Goal: Task Accomplishment & Management: Complete application form

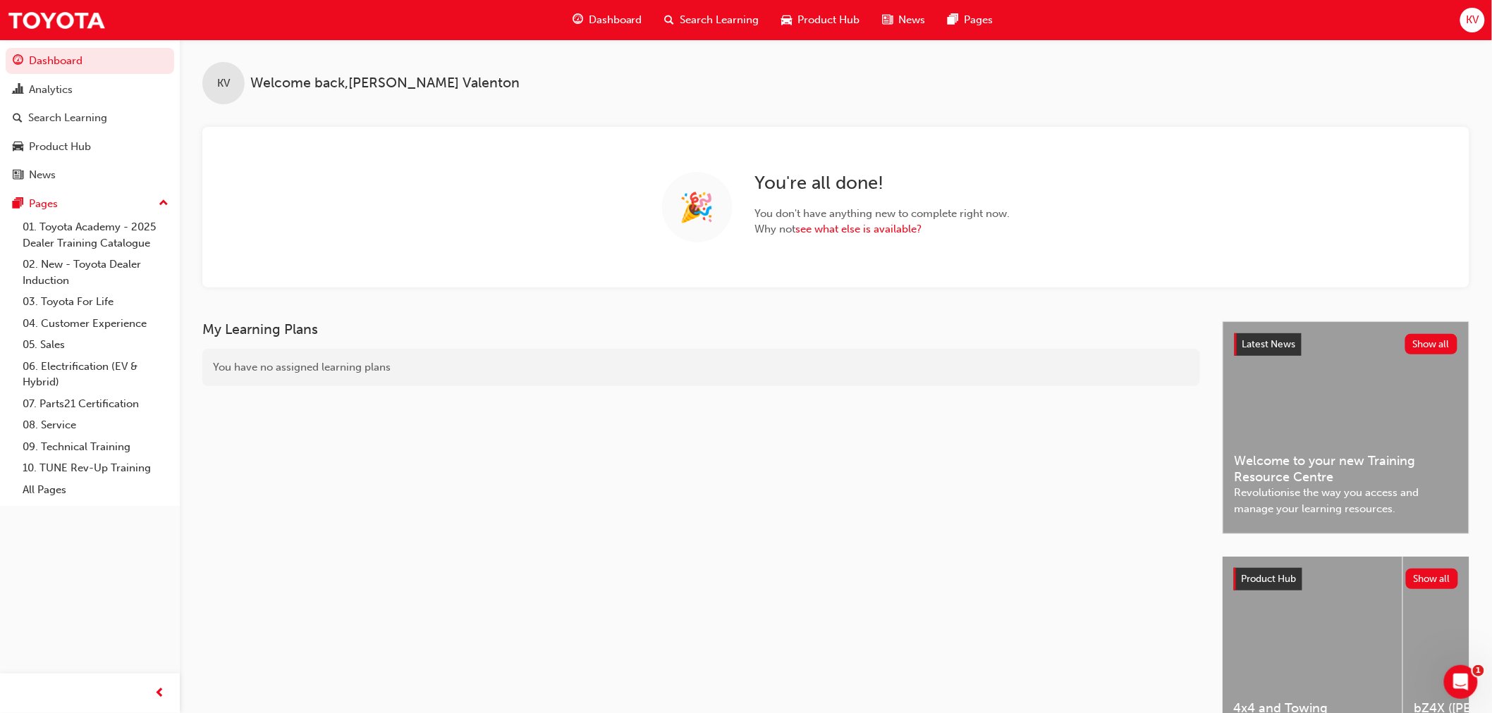
click at [1471, 24] on span "KV" at bounding box center [1472, 20] width 13 height 16
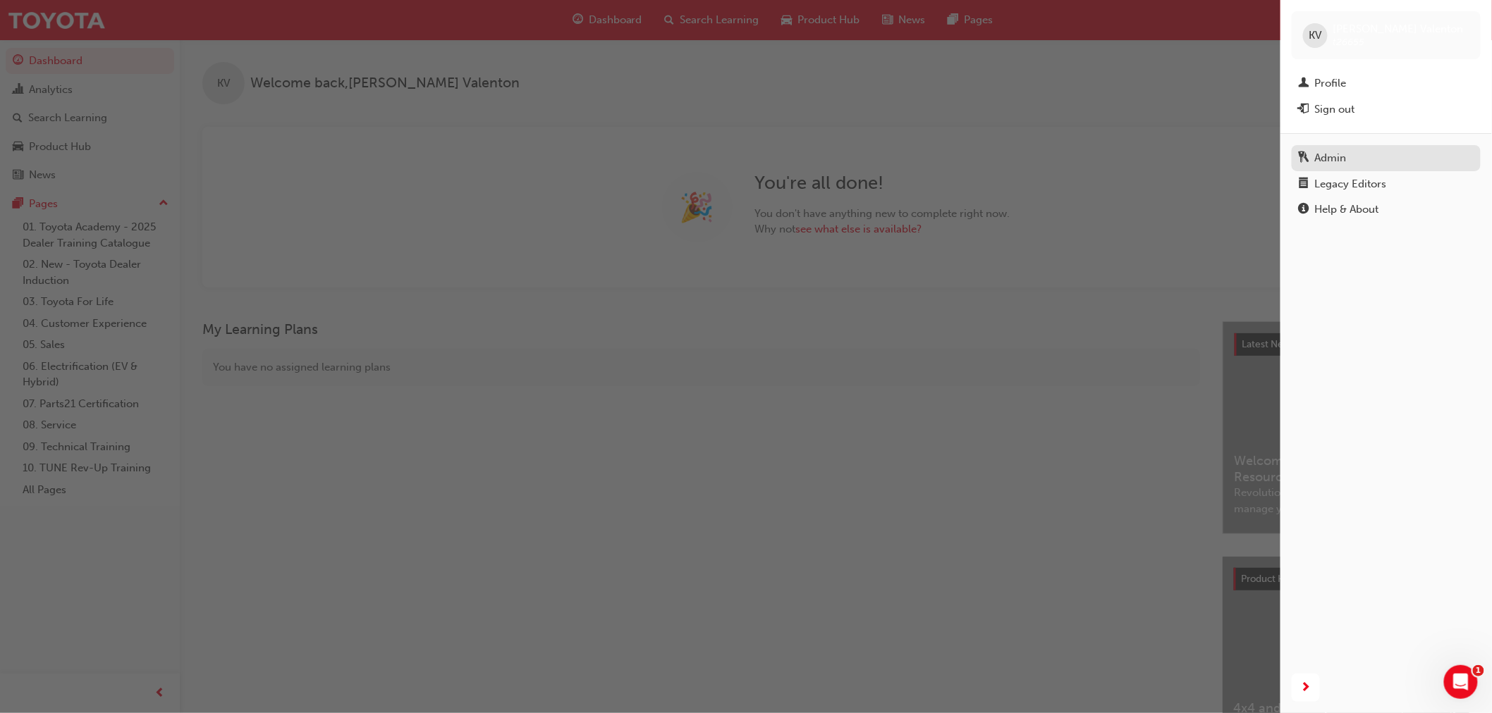
click at [1342, 151] on div "Admin" at bounding box center [1386, 158] width 175 height 18
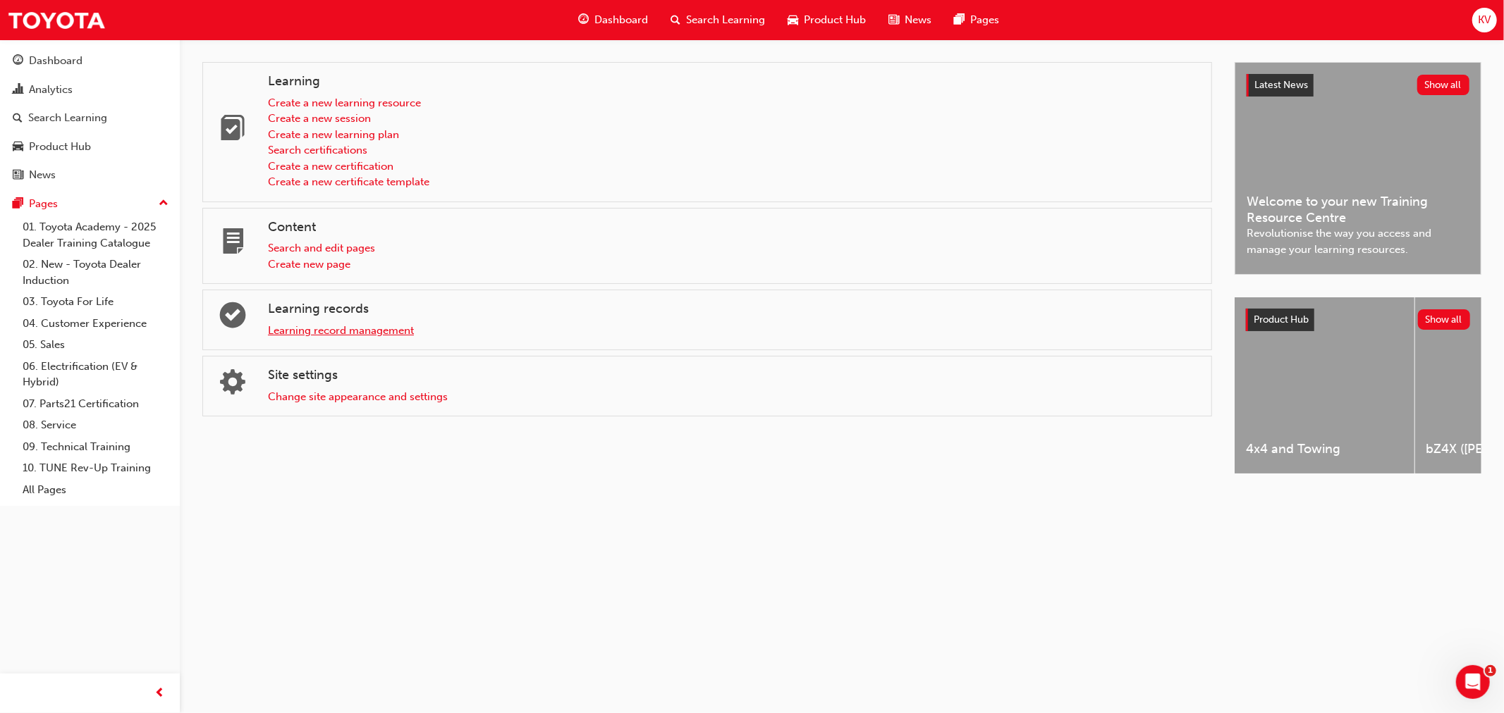
click at [405, 330] on link "Learning record management" at bounding box center [341, 330] width 146 height 13
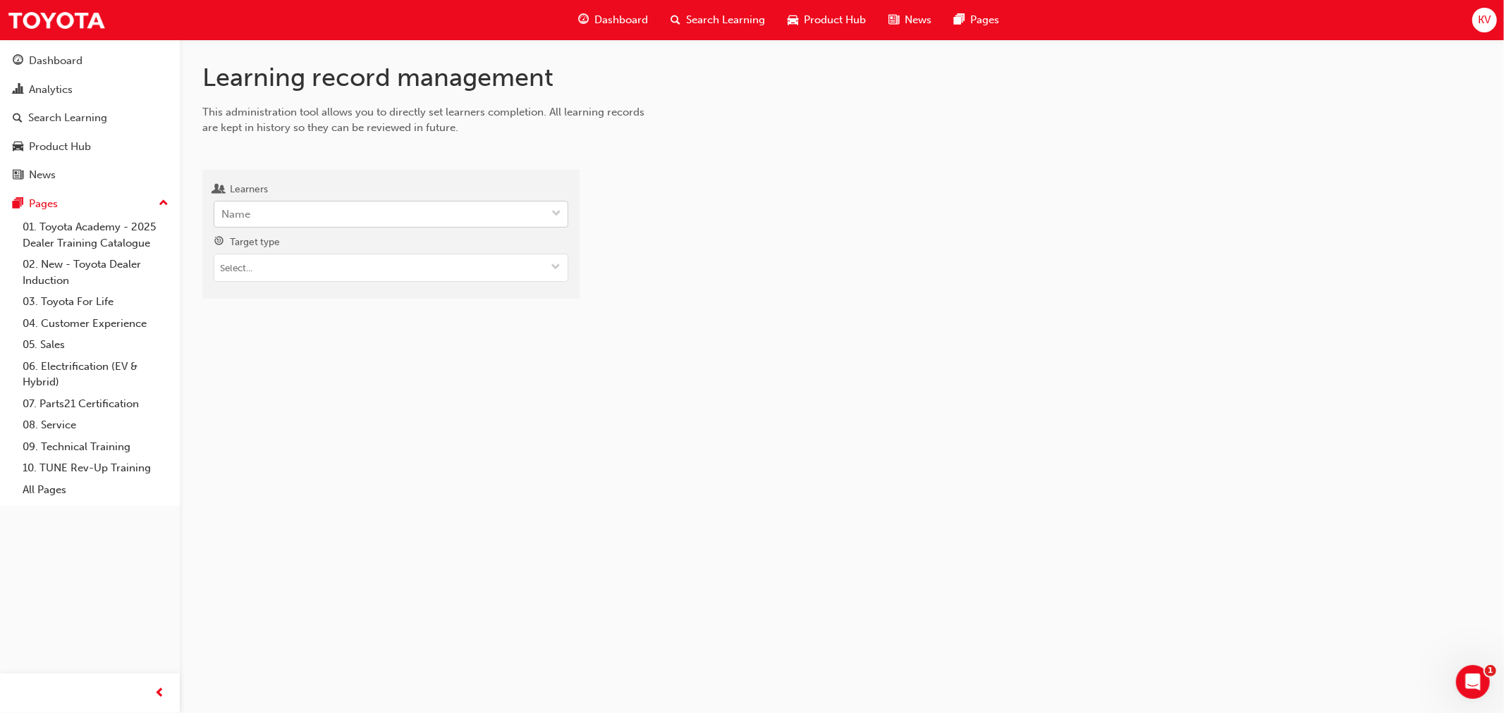
click at [357, 219] on div "Name" at bounding box center [380, 214] width 332 height 25
click at [223, 219] on input "Learners Name" at bounding box center [221, 214] width 1 height 12
type input "[PERSON_NAME]"
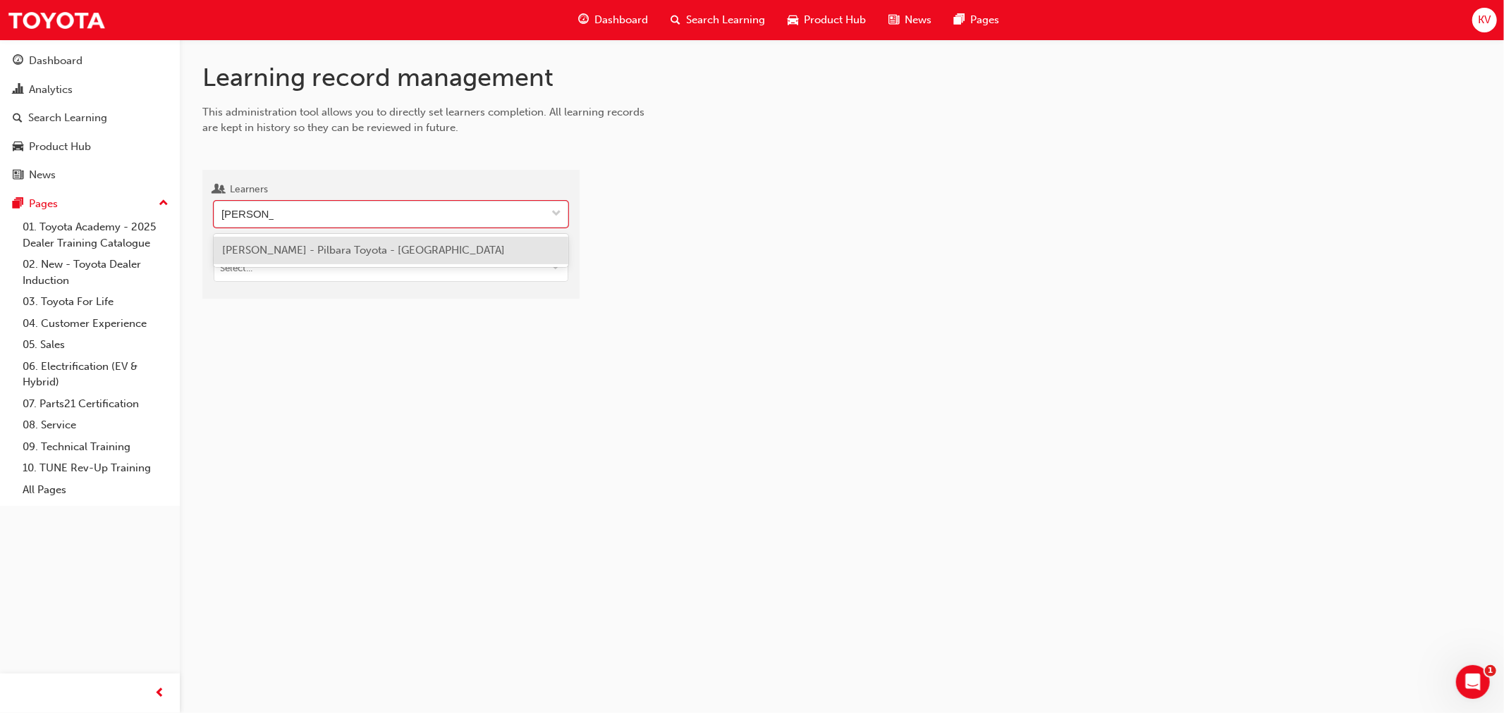
click at [412, 252] on span "[PERSON_NAME] - Pilbara Toyota - [GEOGRAPHIC_DATA]" at bounding box center [363, 250] width 283 height 13
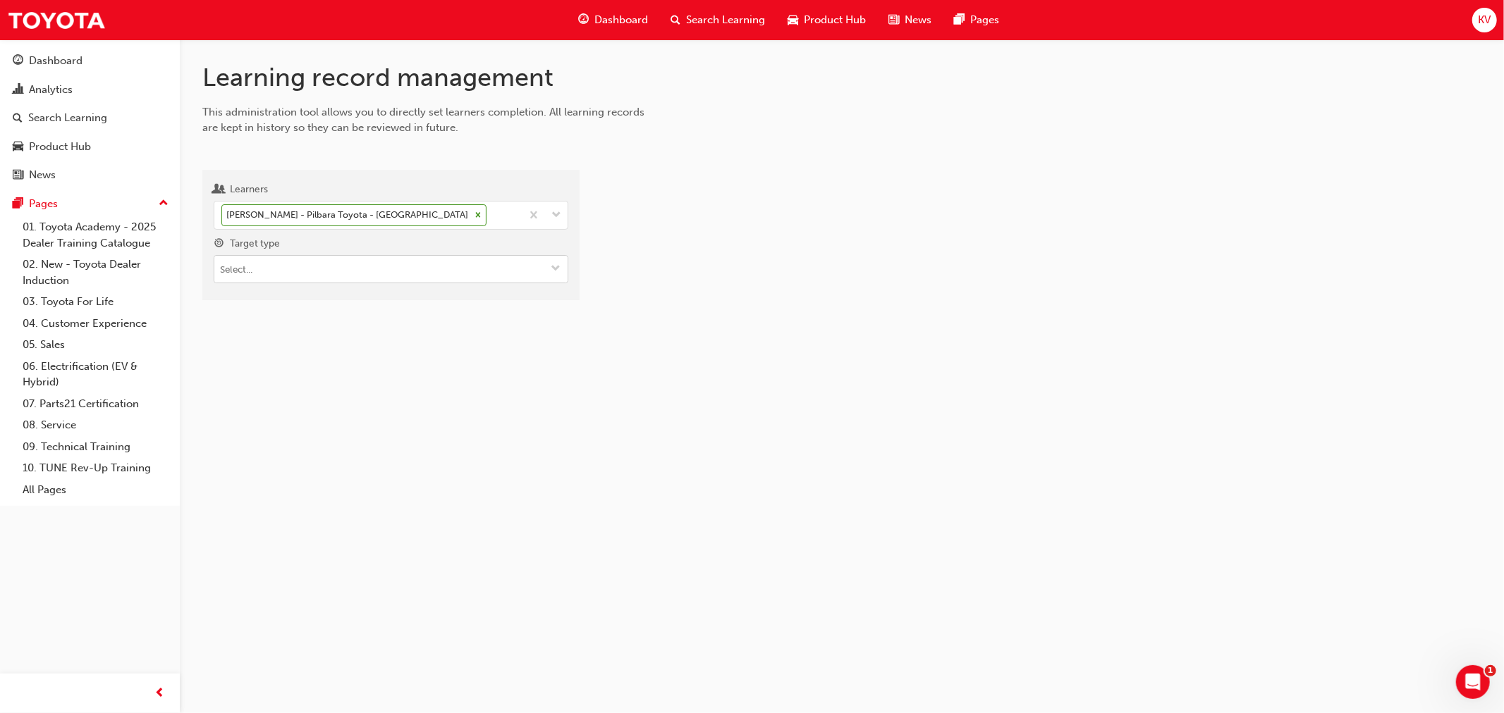
click at [403, 279] on input "Target type" at bounding box center [390, 269] width 353 height 27
click at [393, 305] on li "Learning resource - eLearning module" at bounding box center [391, 296] width 355 height 27
click at [395, 300] on input "Target type Learning resource - eLearning module" at bounding box center [390, 295] width 353 height 27
click at [818, 297] on div at bounding box center [1041, 281] width 879 height 200
click at [420, 341] on input "Learning resource" at bounding box center [390, 349] width 353 height 27
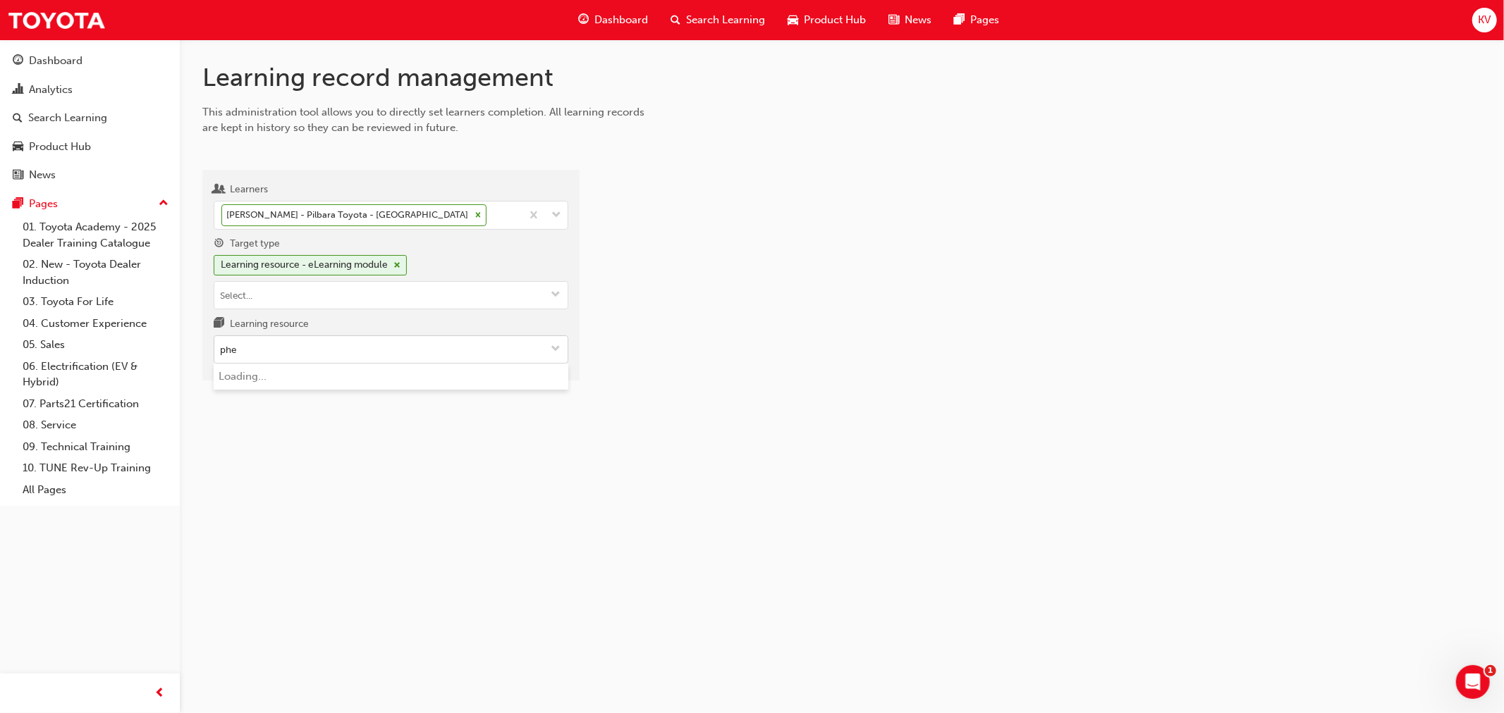
type input "phev"
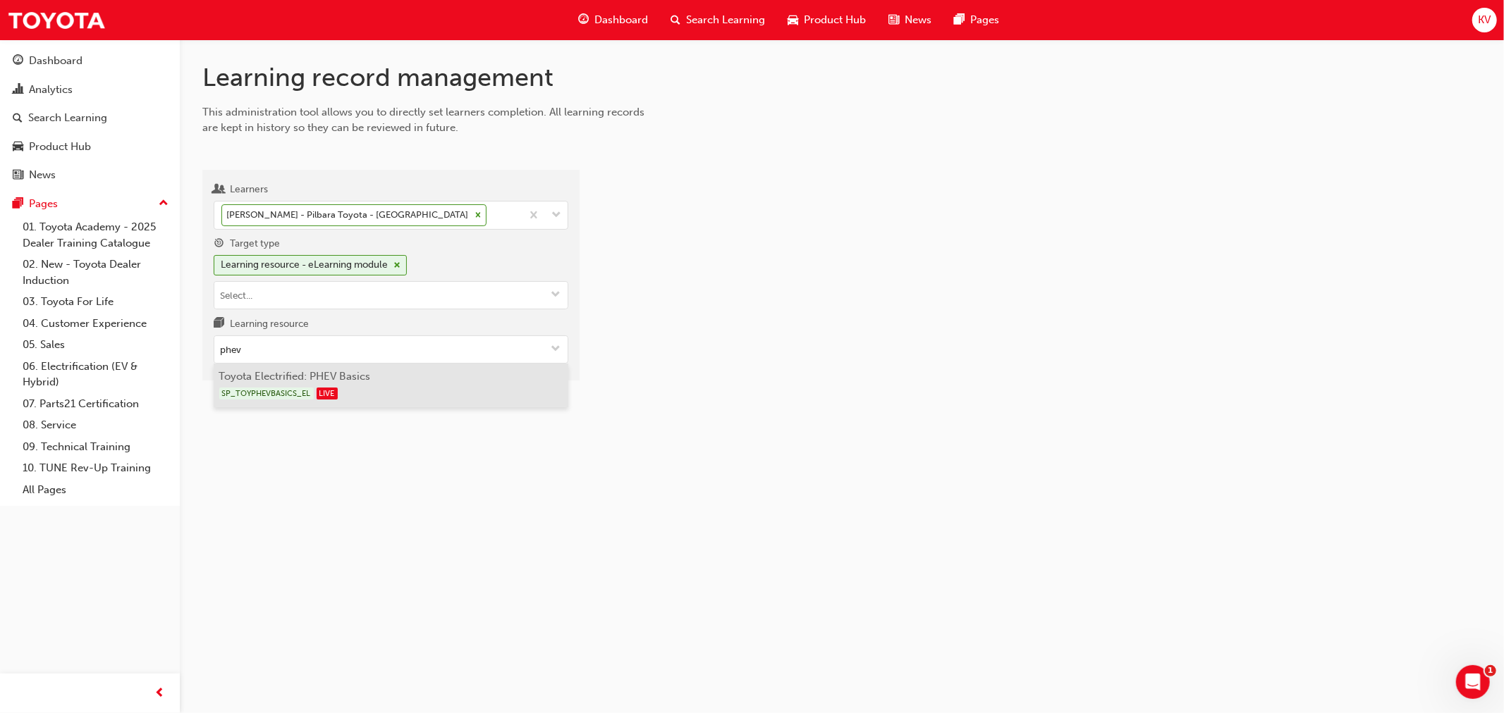
click at [355, 400] on div "SP_TOYPHEVBASICS_EL LIVE" at bounding box center [391, 394] width 344 height 18
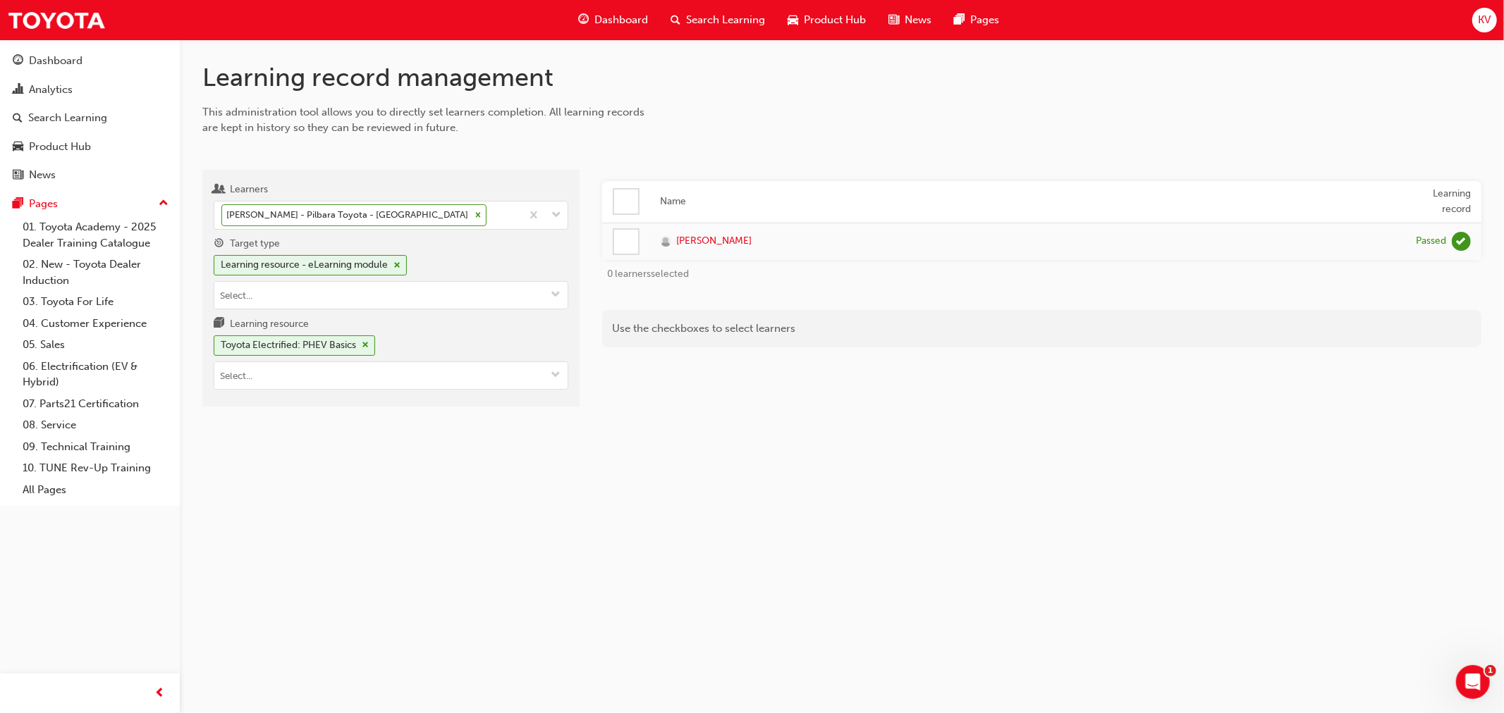
click at [624, 245] on div at bounding box center [626, 242] width 24 height 24
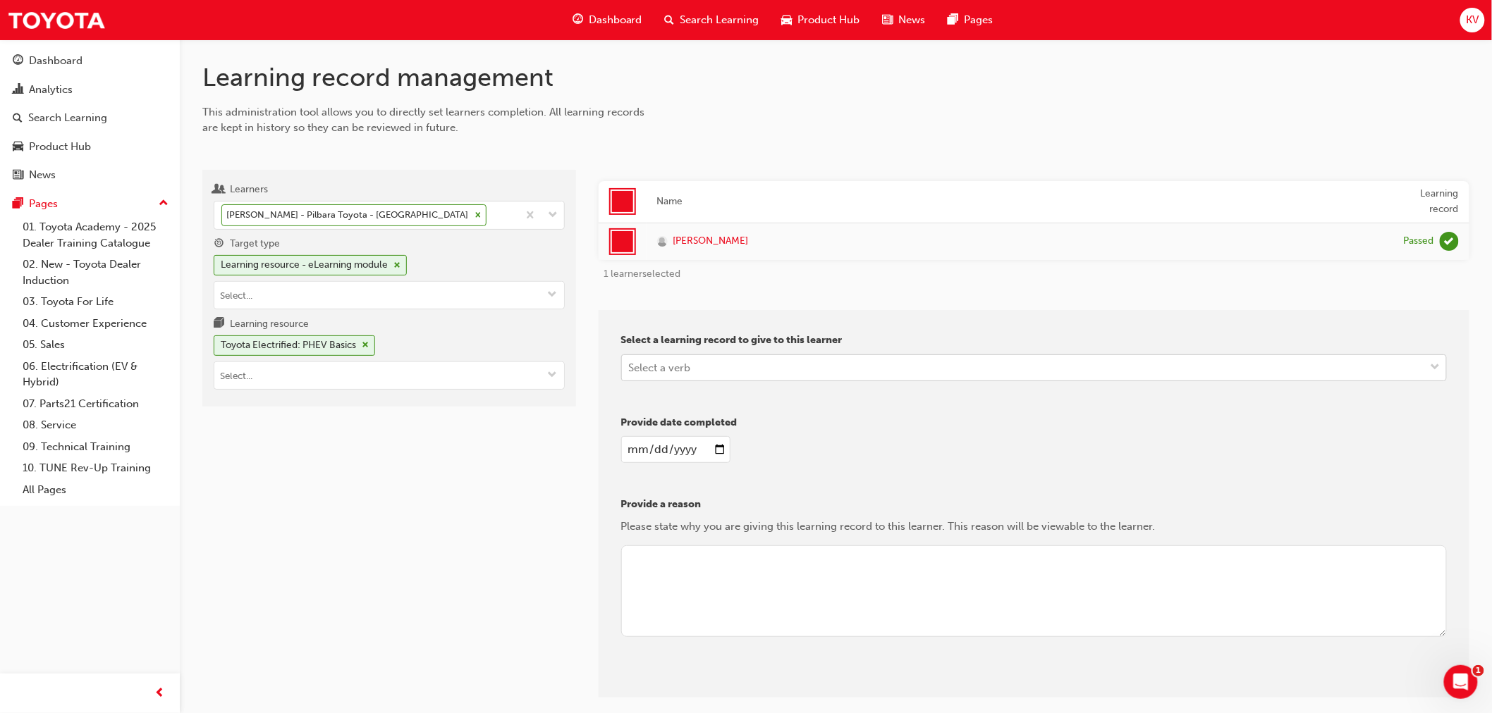
click at [1001, 371] on div "Select a verb" at bounding box center [1024, 367] width 804 height 25
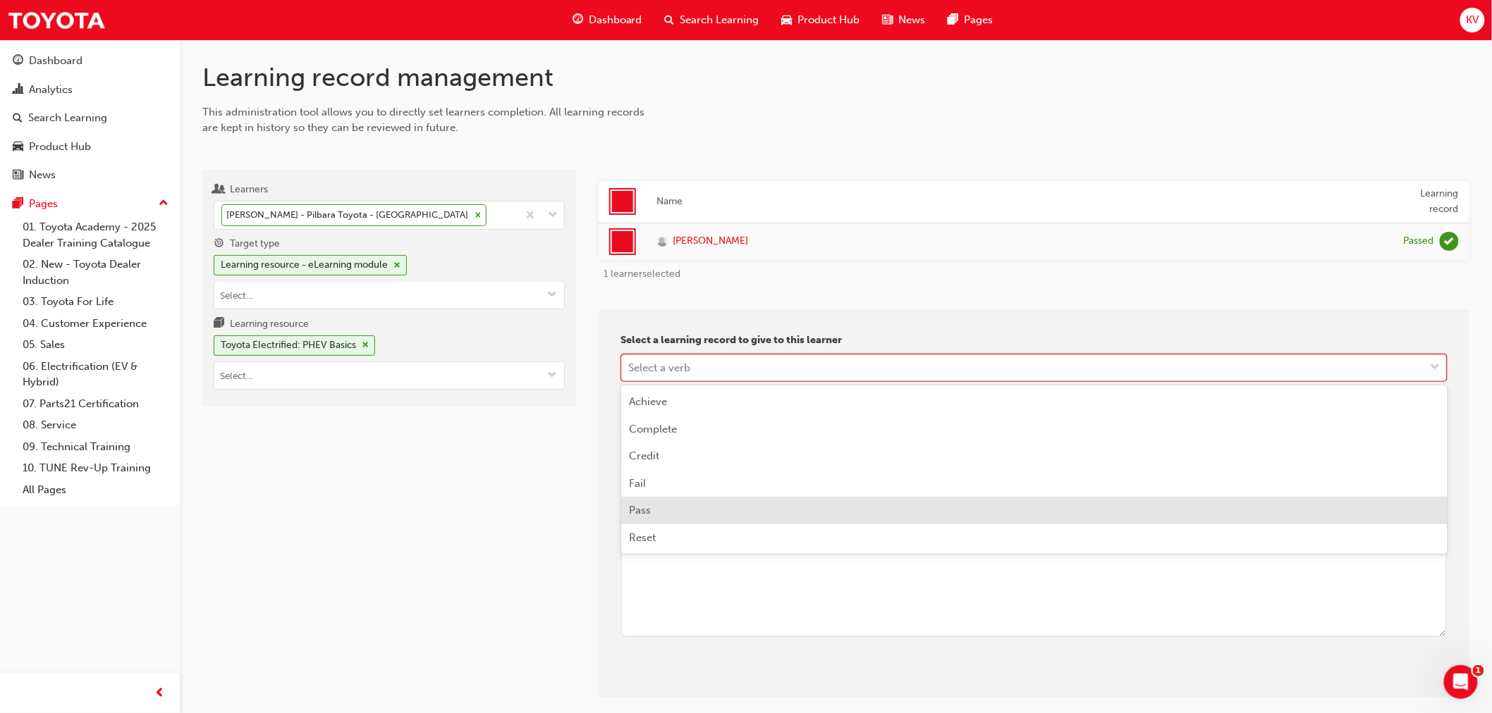
click at [913, 510] on div "Pass" at bounding box center [1034, 510] width 826 height 27
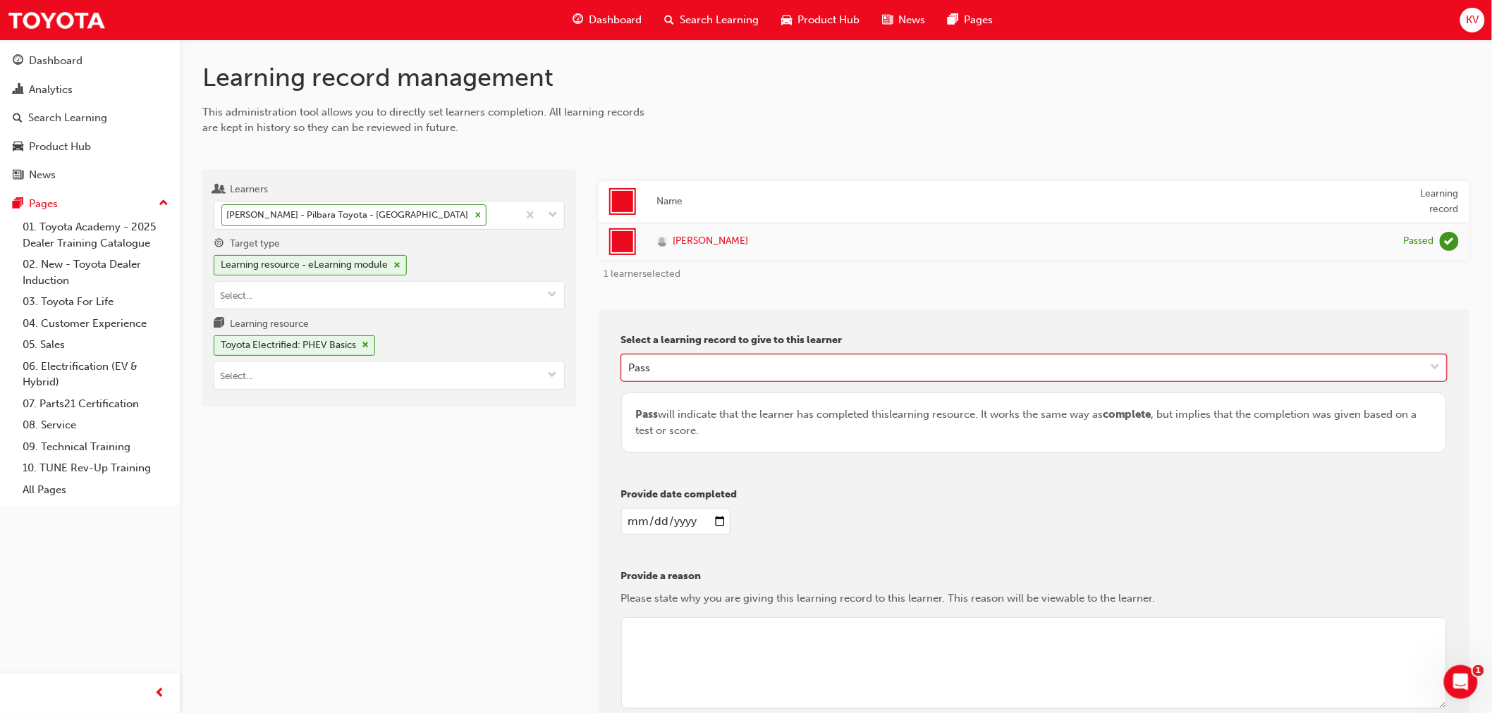
click at [716, 513] on input "date" at bounding box center [675, 521] width 109 height 27
type input "[DATE]"
click at [983, 522] on div "[DATE]" at bounding box center [1034, 521] width 826 height 27
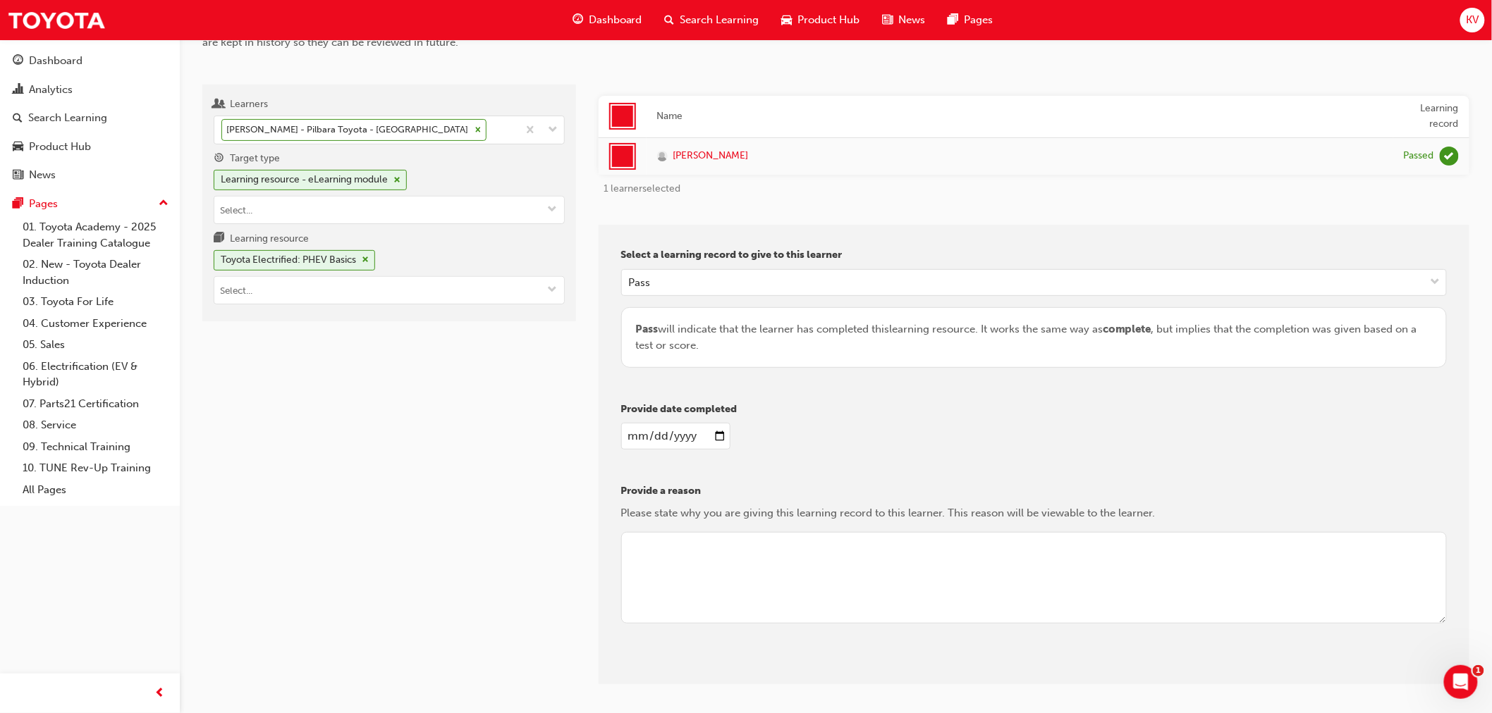
scroll to position [136, 0]
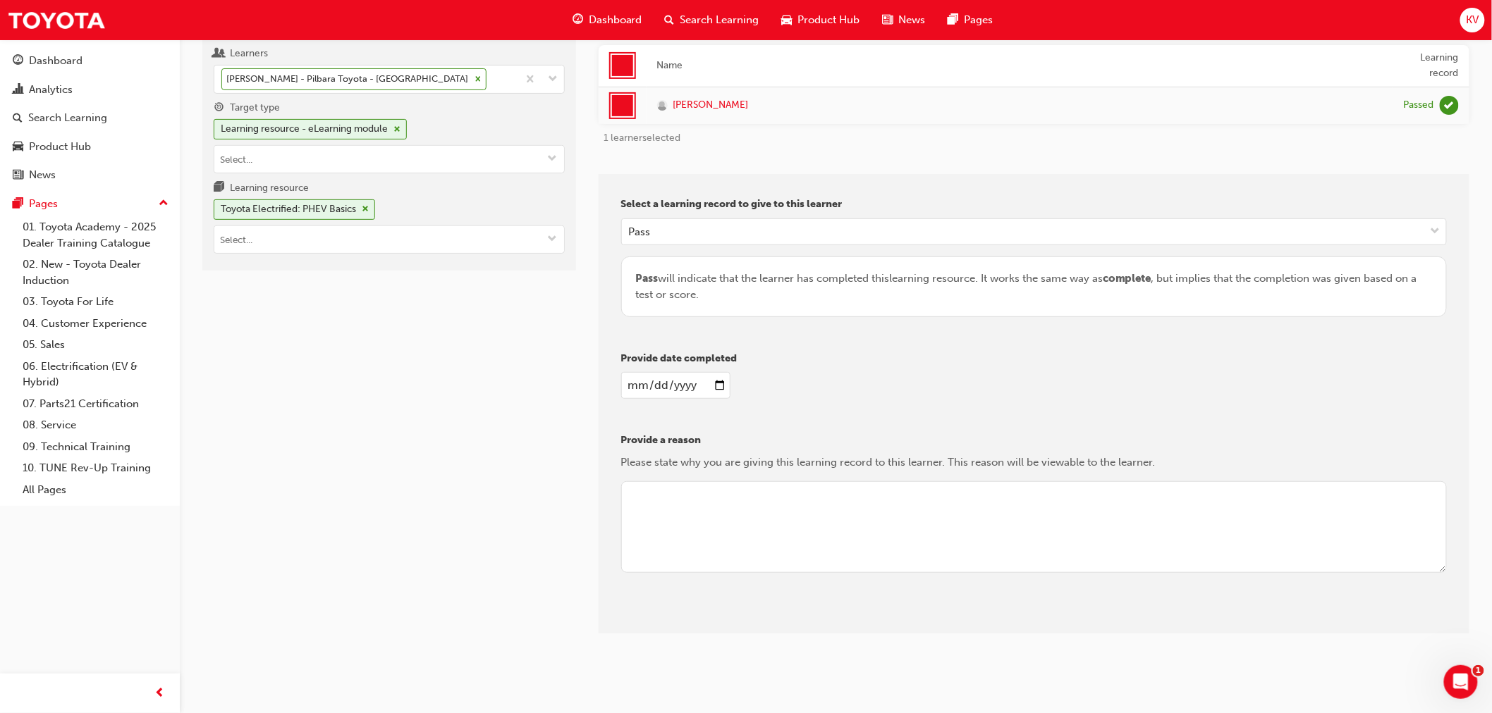
click at [983, 526] on textarea at bounding box center [1034, 527] width 826 height 92
type textarea "t"
click at [1095, 429] on div "Select a learning record to give to this learner [PERSON_NAME] will indicate th…" at bounding box center [1034, 404] width 871 height 460
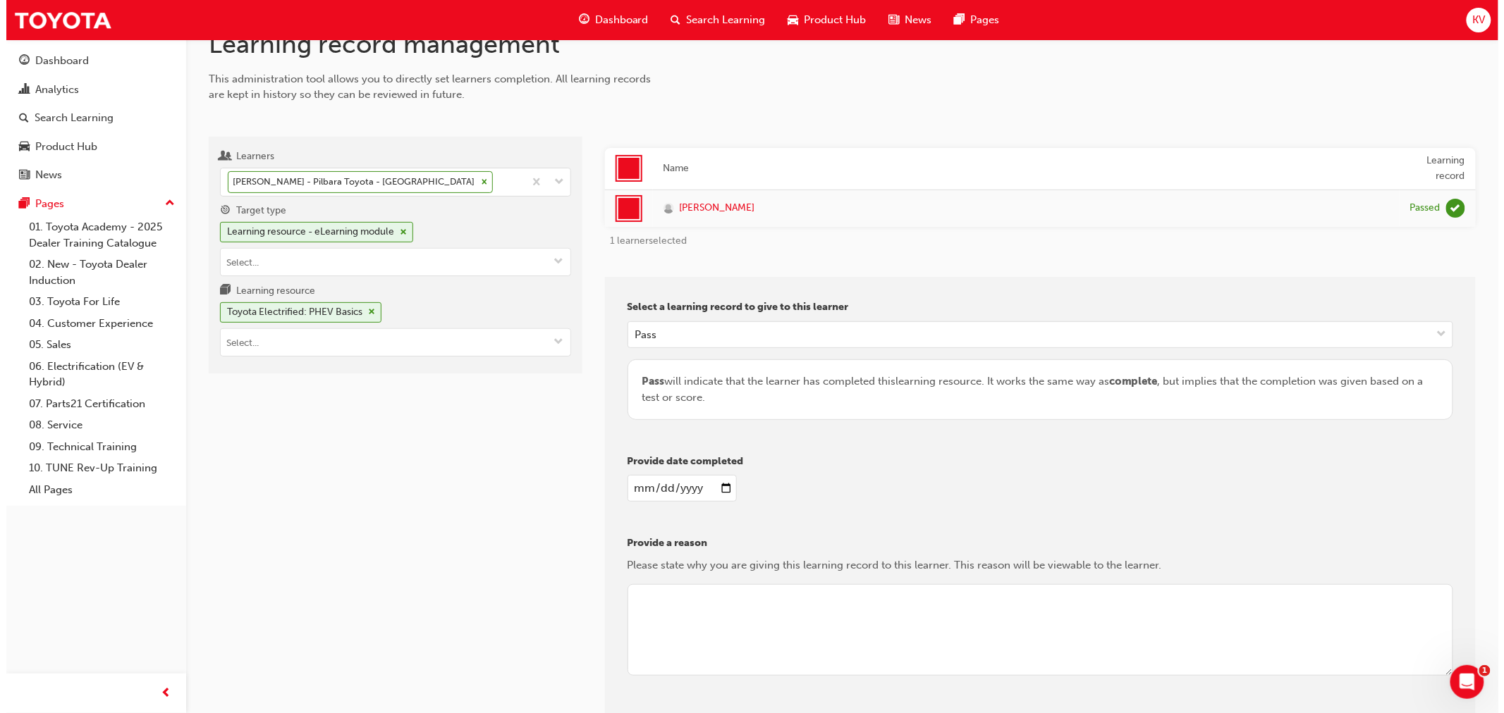
scroll to position [0, 0]
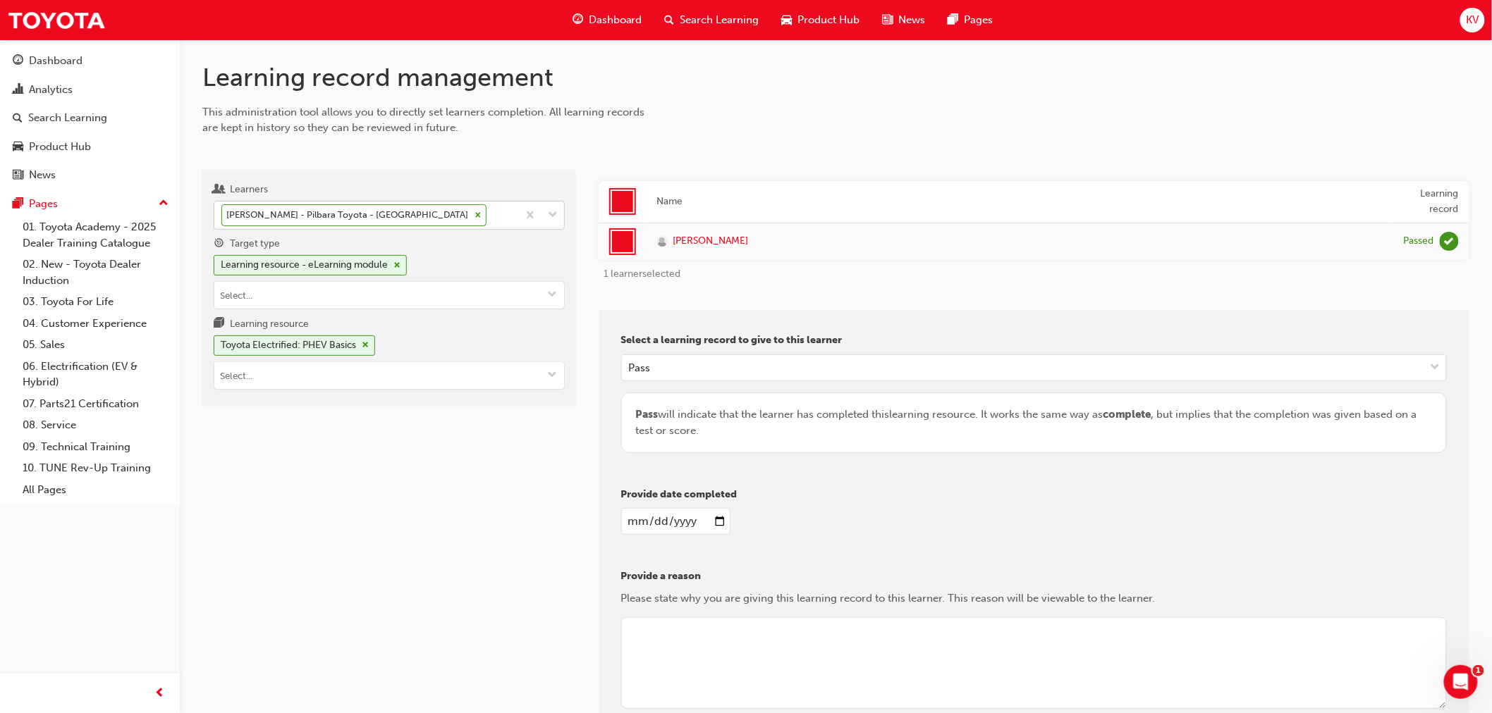
click at [473, 214] on icon at bounding box center [478, 215] width 10 height 10
click at [489, 214] on input "Learners [PERSON_NAME] - Pilbara Toyota - [GEOGRAPHIC_DATA]" at bounding box center [489, 215] width 1 height 12
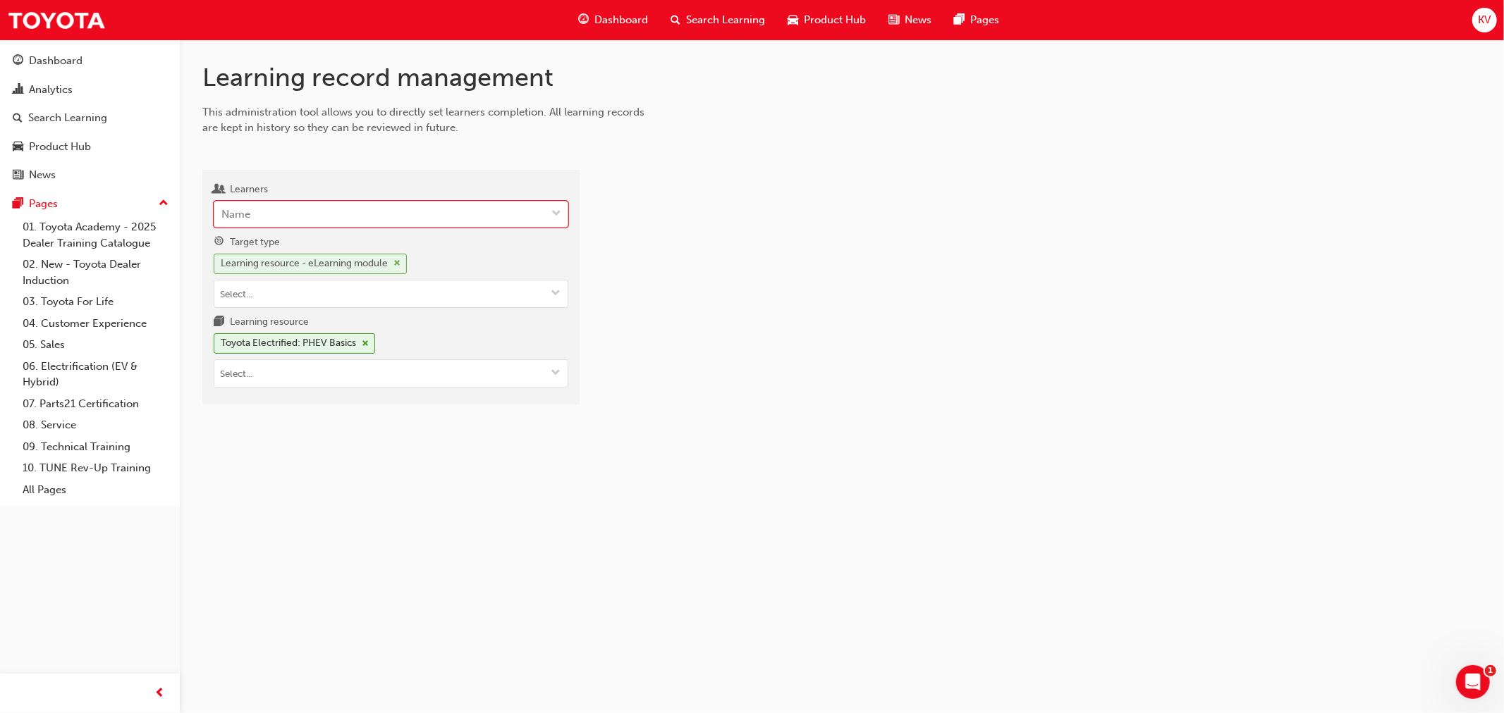
click at [400, 270] on div "Learning resource - eLearning module" at bounding box center [310, 264] width 193 height 20
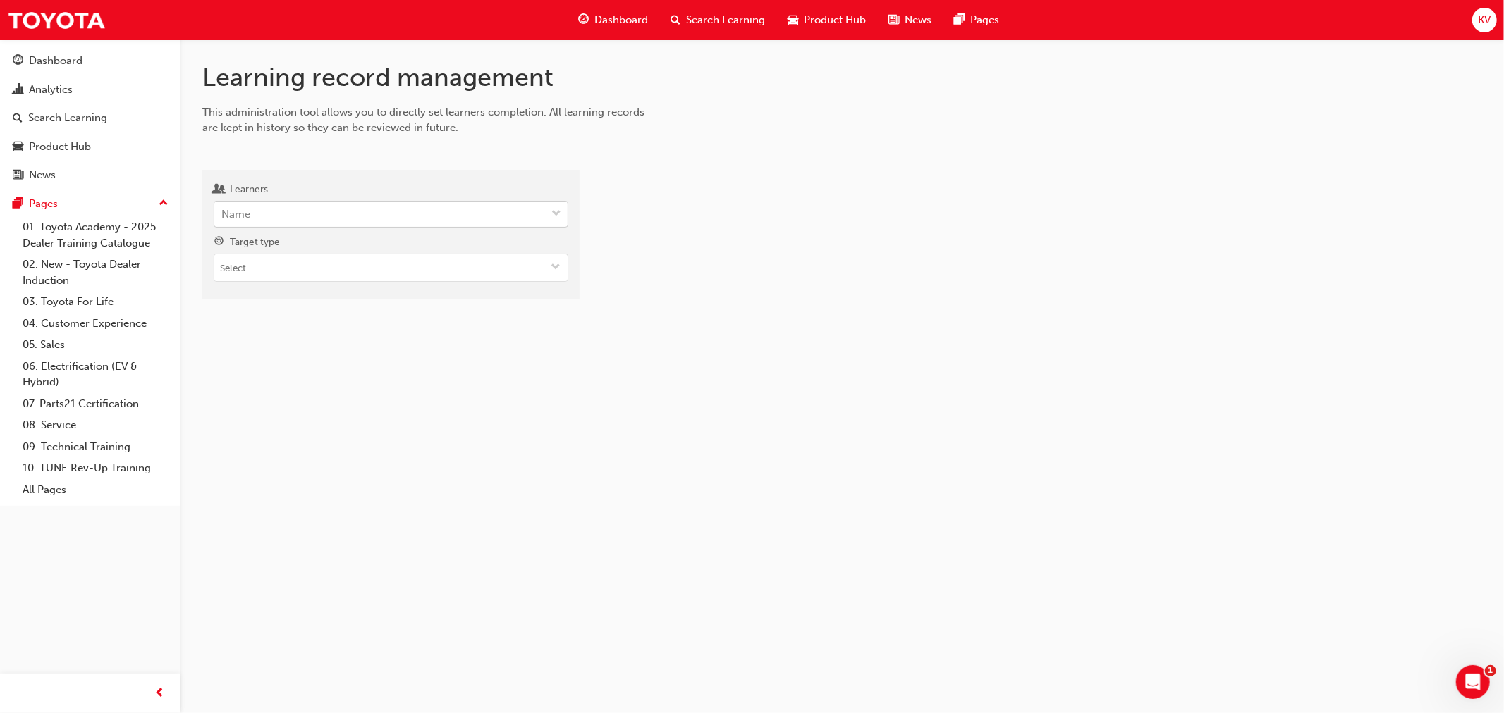
click at [364, 381] on div "Learning record management This administration tool allows you to directly set …" at bounding box center [752, 356] width 1504 height 713
